Goal: Task Accomplishment & Management: Manage account settings

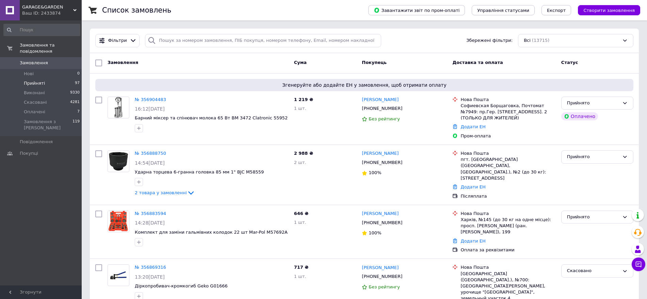
click at [52, 79] on li "Прийняті 97" at bounding box center [42, 84] width 84 height 10
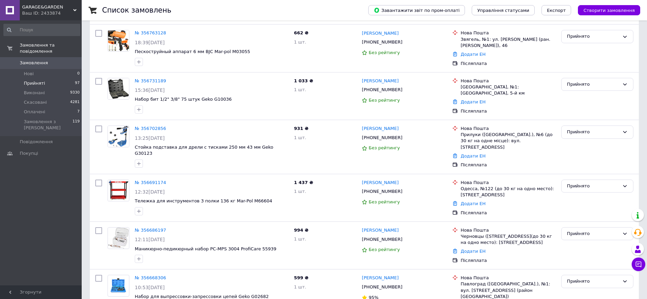
scroll to position [866, 0]
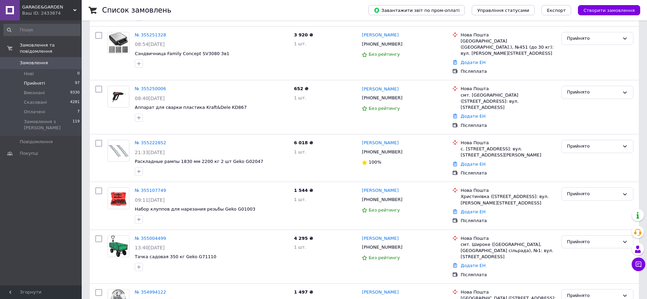
scroll to position [706, 0]
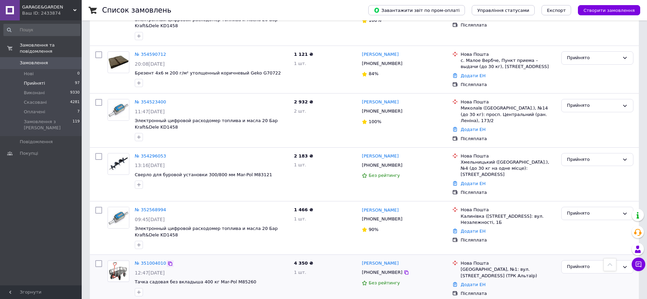
click at [168, 262] on icon at bounding box center [170, 264] width 4 height 4
click at [577, 263] on div "Прийнято" at bounding box center [593, 266] width 52 height 7
click at [573, 275] on li "Виконано" at bounding box center [596, 281] width 71 height 13
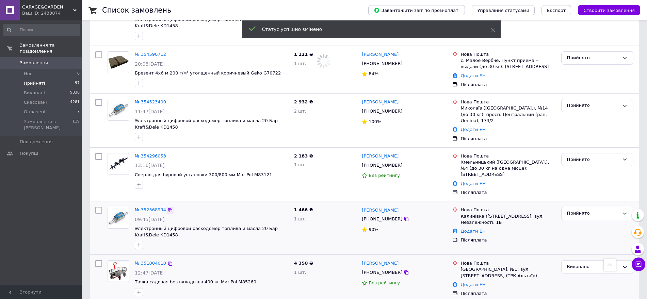
click at [168, 208] on icon at bounding box center [170, 210] width 4 height 4
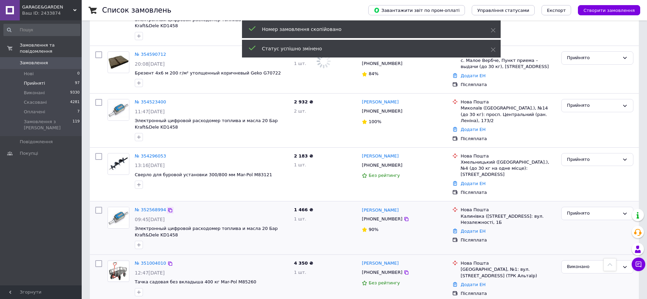
scroll to position [705, 0]
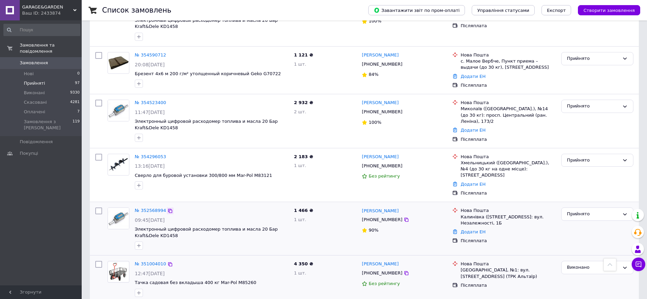
click at [168, 209] on icon at bounding box center [170, 211] width 4 height 4
click at [586, 211] on div "Прийнято" at bounding box center [593, 214] width 52 height 7
click at [579, 222] on li "Виконано" at bounding box center [596, 228] width 71 height 13
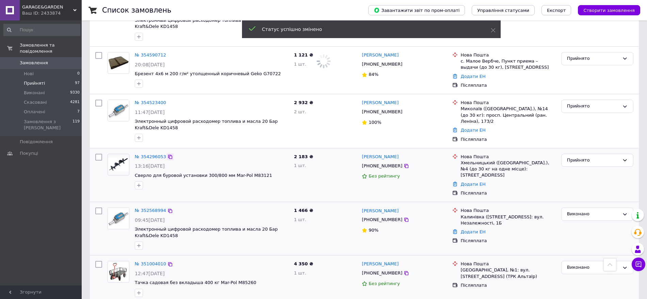
click at [168, 155] on icon at bounding box center [170, 157] width 4 height 4
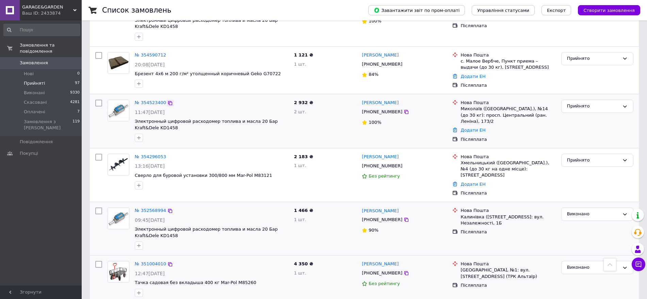
click at [167, 100] on icon at bounding box center [169, 102] width 5 height 5
click at [168, 100] on icon at bounding box center [169, 102] width 5 height 5
click at [168, 53] on icon at bounding box center [170, 55] width 4 height 4
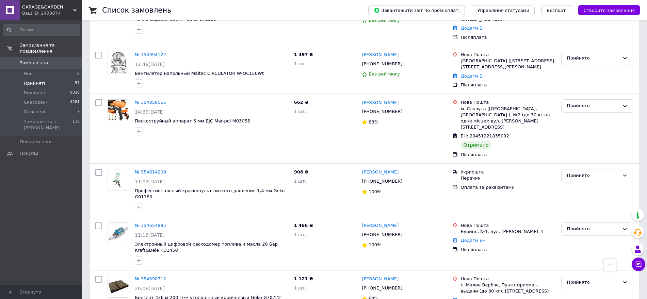
scroll to position [475, 0]
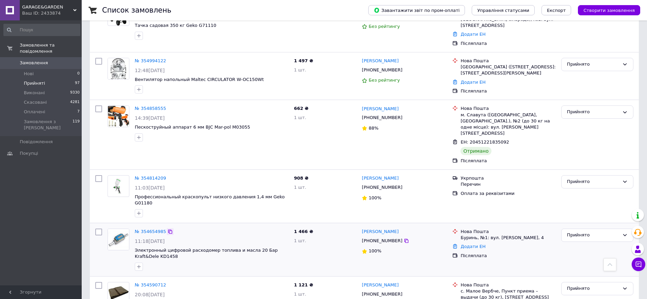
click at [167, 229] on icon at bounding box center [169, 231] width 5 height 5
click at [582, 232] on div "Прийнято" at bounding box center [593, 235] width 52 height 7
click at [576, 255] on li "Скасовано" at bounding box center [596, 261] width 71 height 13
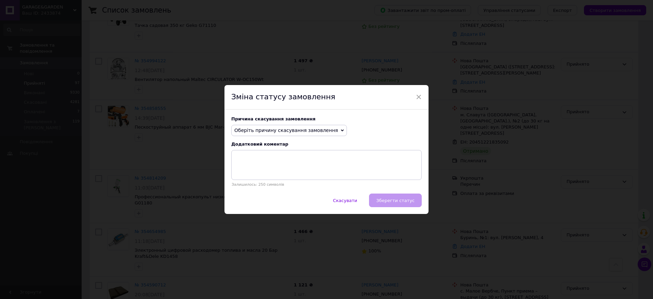
click at [243, 130] on span "Оберіть причину скасування замовлення" at bounding box center [286, 130] width 104 height 5
click at [277, 172] on li "На прохання покупця" at bounding box center [289, 173] width 115 height 10
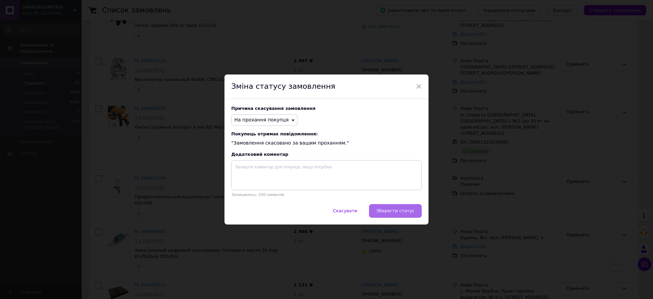
click at [395, 212] on span "Зберегти статус" at bounding box center [395, 210] width 38 height 5
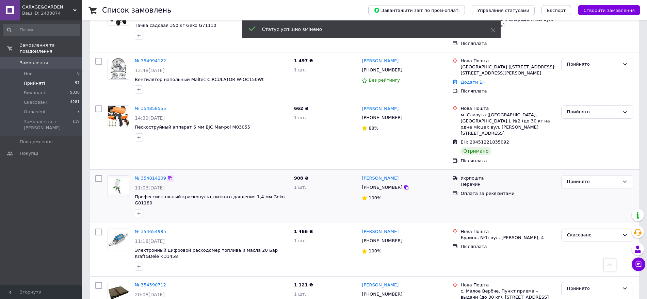
click at [167, 176] on icon at bounding box center [169, 178] width 5 height 5
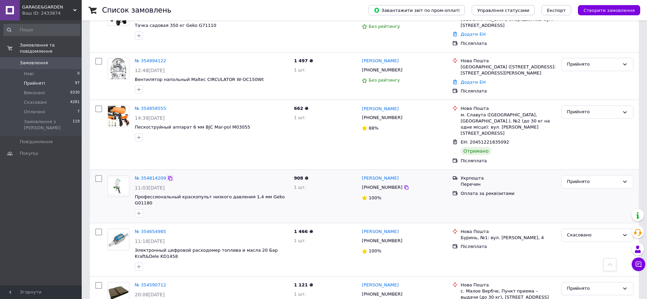
click at [167, 175] on div "№ 354814209" at bounding box center [211, 179] width 155 height 8
click at [167, 176] on icon at bounding box center [169, 178] width 5 height 5
click at [167, 106] on icon at bounding box center [169, 108] width 5 height 5
click at [582, 105] on div "Прийнято" at bounding box center [597, 111] width 72 height 13
click at [577, 120] on li "Виконано" at bounding box center [596, 126] width 71 height 13
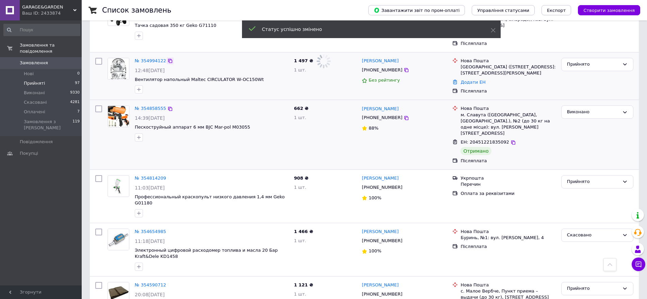
click at [168, 58] on icon at bounding box center [169, 60] width 5 height 5
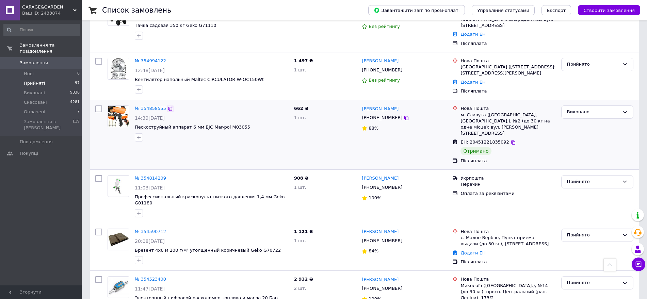
click at [167, 106] on icon at bounding box center [169, 108] width 5 height 5
click at [167, 58] on icon at bounding box center [169, 60] width 5 height 5
click at [584, 61] on div "Прийнято" at bounding box center [593, 64] width 52 height 7
click at [577, 72] on li "Виконано" at bounding box center [596, 78] width 71 height 13
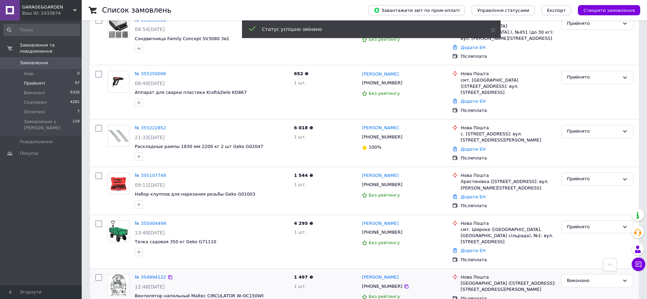
scroll to position [254, 0]
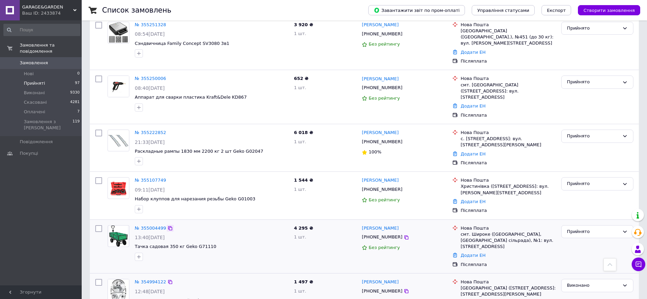
click at [167, 226] on icon at bounding box center [169, 228] width 5 height 5
click at [167, 178] on icon at bounding box center [169, 180] width 5 height 5
click at [585, 180] on div "Прийнято" at bounding box center [593, 183] width 52 height 7
click at [570, 204] on li "Скасовано" at bounding box center [596, 210] width 71 height 13
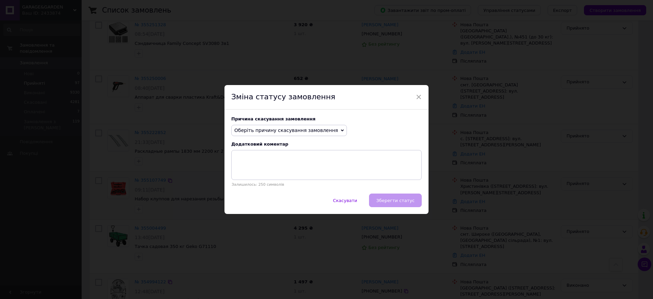
click at [252, 131] on span "Оберіть причину скасування замовлення" at bounding box center [286, 130] width 104 height 5
click at [283, 192] on li "Не вдається додзвонитися" at bounding box center [289, 192] width 115 height 10
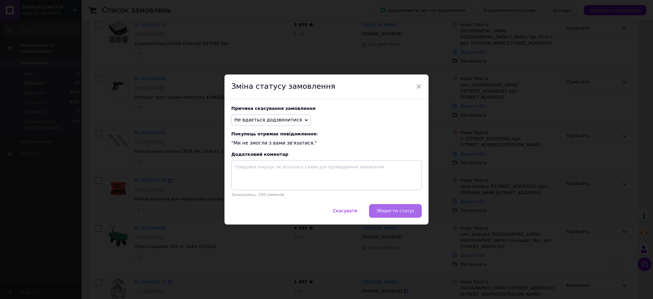
click at [394, 208] on button "Зберегти статус" at bounding box center [395, 211] width 53 height 14
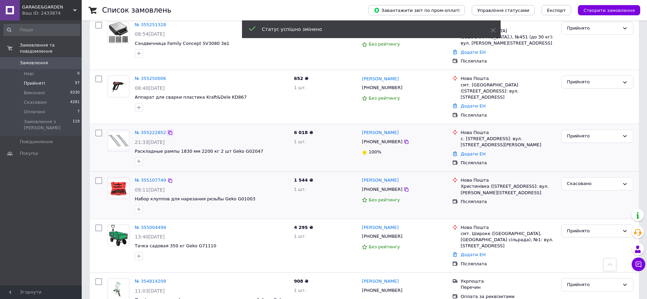
click at [168, 131] on icon at bounding box center [170, 133] width 4 height 4
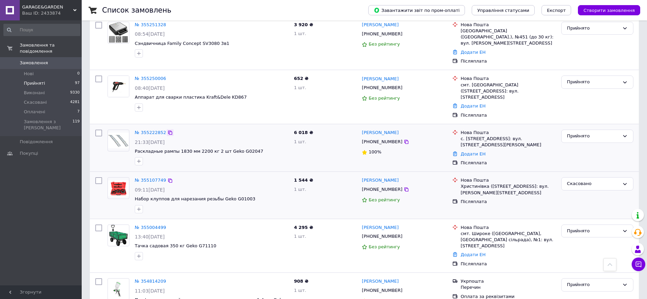
click at [168, 131] on icon at bounding box center [170, 133] width 4 height 4
click at [590, 130] on div "Прийнято" at bounding box center [597, 136] width 72 height 13
click at [576, 156] on li "Скасовано" at bounding box center [596, 162] width 71 height 13
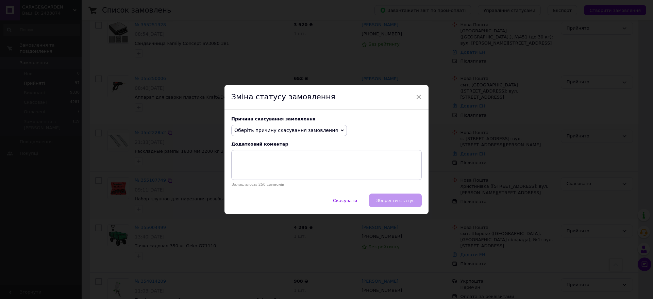
click at [260, 128] on span "Оберіть причину скасування замовлення" at bounding box center [286, 130] width 104 height 5
click at [274, 171] on li "На прохання покупця" at bounding box center [289, 173] width 115 height 10
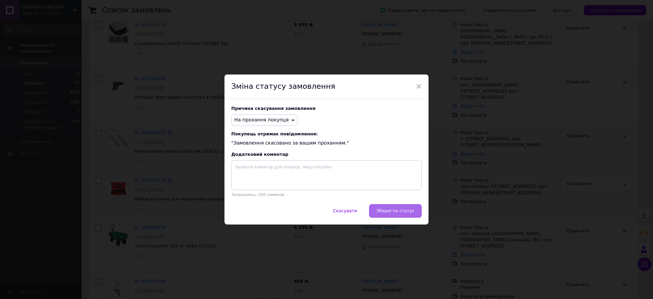
click at [395, 210] on span "Зберегти статус" at bounding box center [395, 210] width 38 height 5
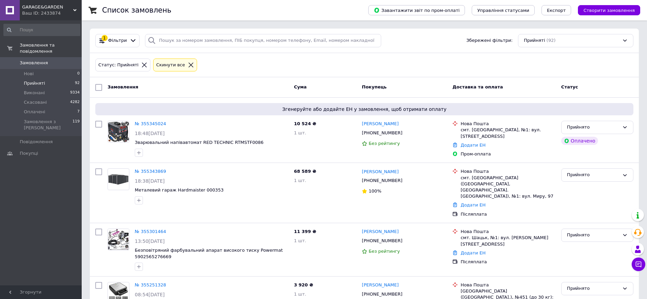
click at [43, 10] on div "Ваш ID: 2433874" at bounding box center [52, 13] width 60 height 6
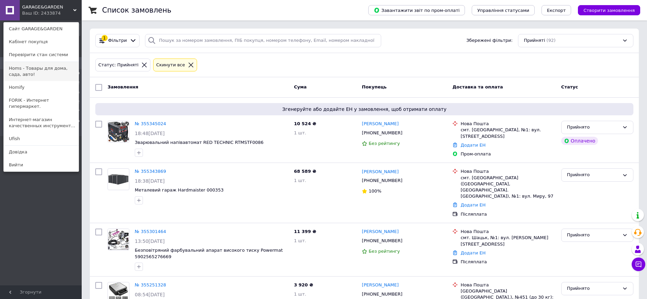
click at [37, 70] on link "Homs - Товары для дома, сада, авто!" at bounding box center [41, 71] width 75 height 19
